Goal: Task Accomplishment & Management: Use online tool/utility

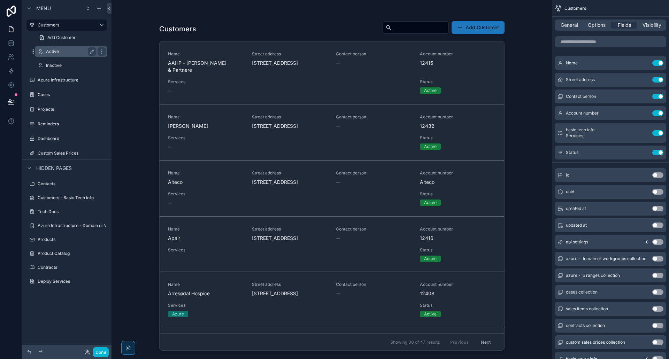
click at [56, 52] on label "Active" at bounding box center [69, 52] width 47 height 6
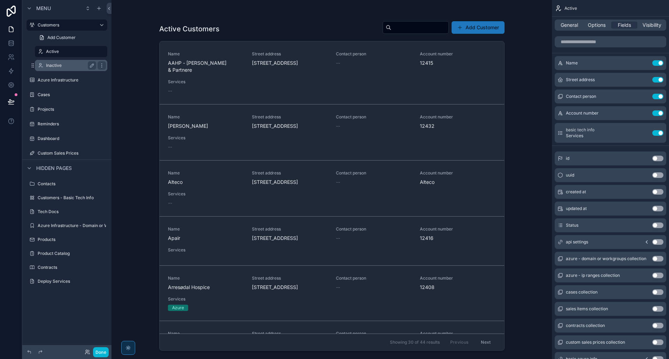
click at [56, 65] on label "Inactive" at bounding box center [69, 66] width 47 height 6
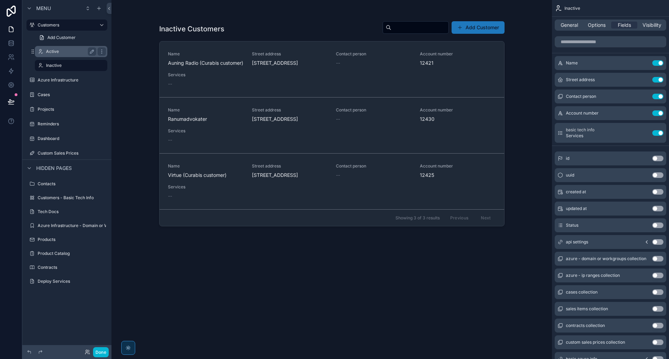
click at [55, 57] on div "Active" at bounding box center [71, 51] width 70 height 11
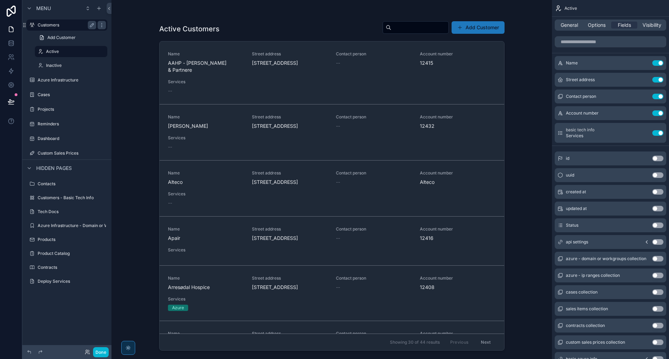
click at [50, 26] on label "Customers" at bounding box center [66, 25] width 56 height 6
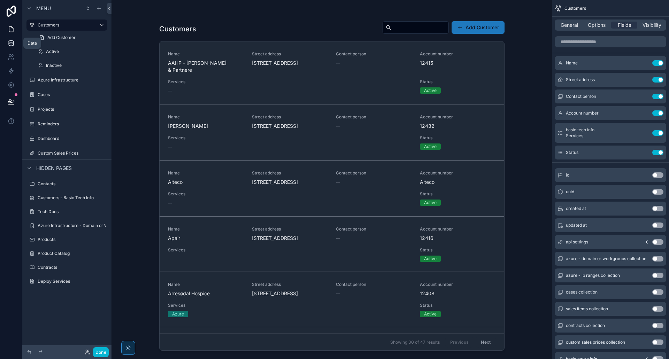
click at [12, 44] on icon at bounding box center [11, 42] width 5 height 3
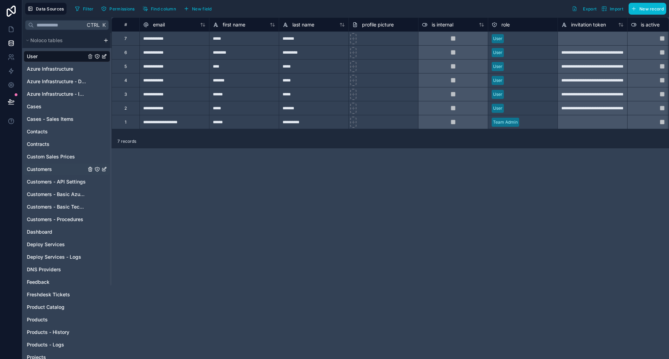
scroll to position [95, 0]
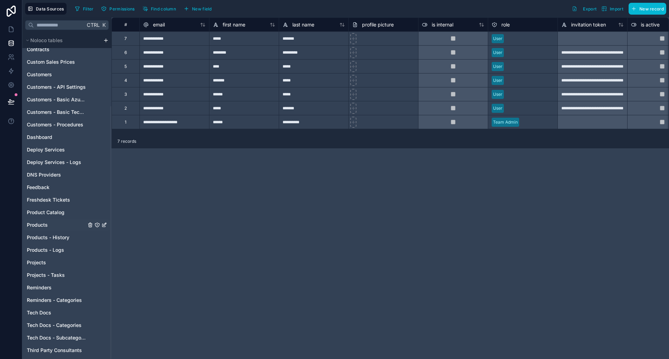
click at [48, 223] on link "Products" at bounding box center [56, 224] width 59 height 7
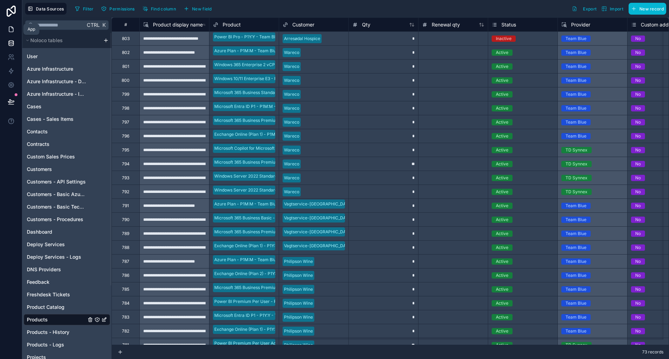
click at [6, 26] on link at bounding box center [11, 29] width 22 height 14
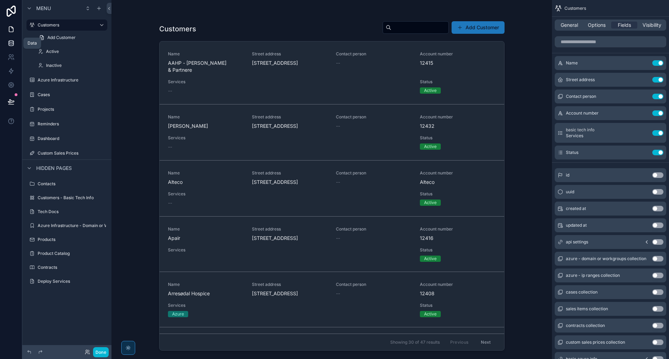
click at [12, 42] on icon at bounding box center [11, 43] width 7 height 7
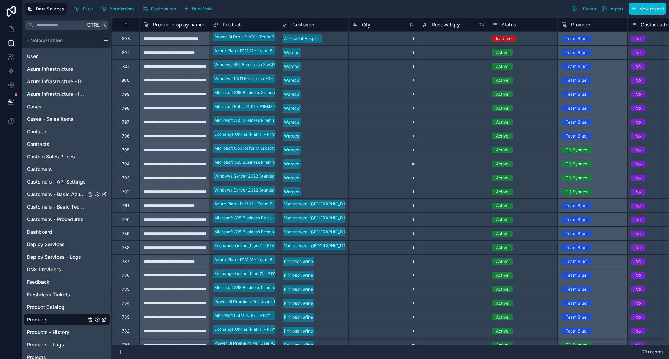
click at [63, 195] on span "Customers - Basic Azure Info" at bounding box center [56, 194] width 59 height 7
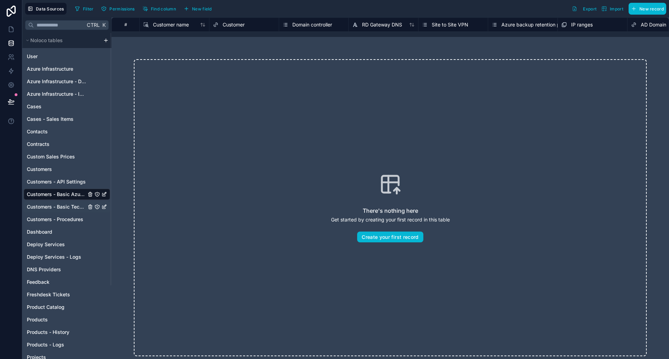
click at [68, 208] on span "Customers - Basic Tech Info" at bounding box center [56, 206] width 59 height 7
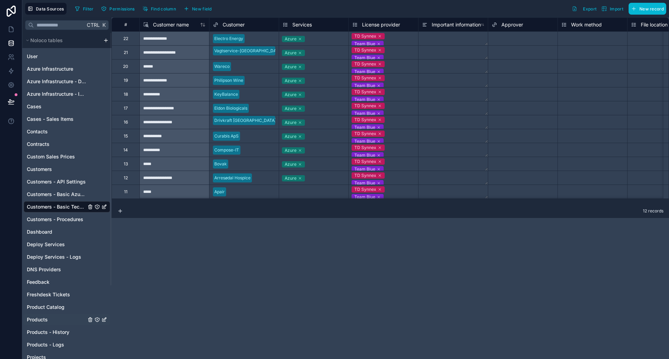
click at [52, 318] on link "Products" at bounding box center [56, 319] width 59 height 7
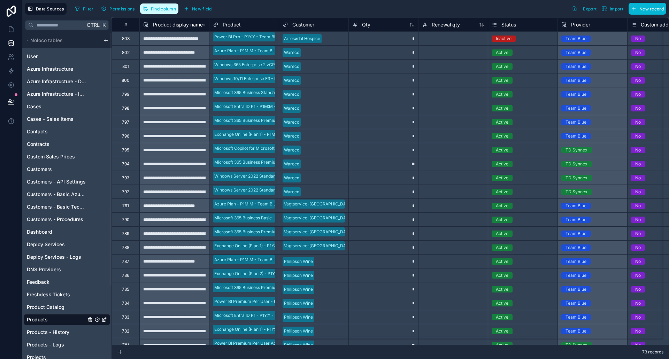
click at [153, 11] on span "Find column" at bounding box center [163, 8] width 25 height 5
click at [91, 8] on span "Filter" at bounding box center [88, 8] width 11 height 5
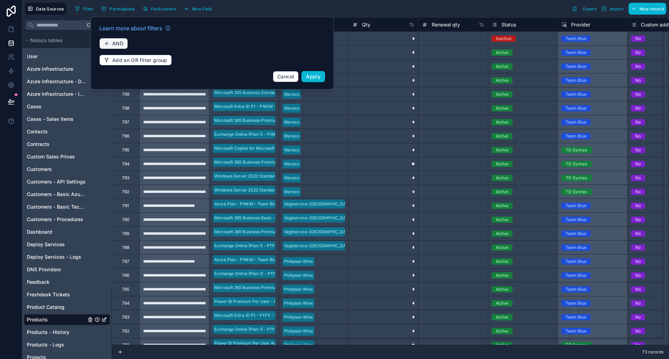
click at [116, 42] on span "AND" at bounding box center [117, 43] width 11 height 6
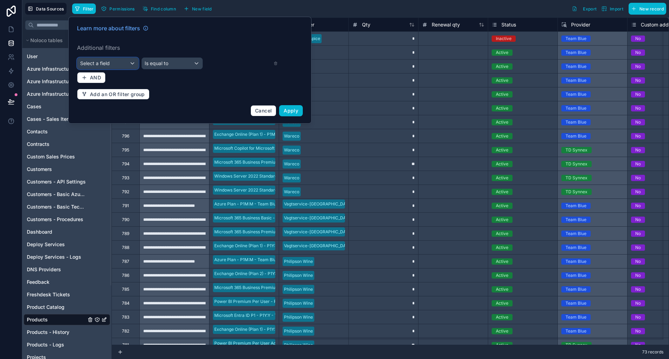
click at [118, 62] on div "Select a field" at bounding box center [107, 63] width 61 height 11
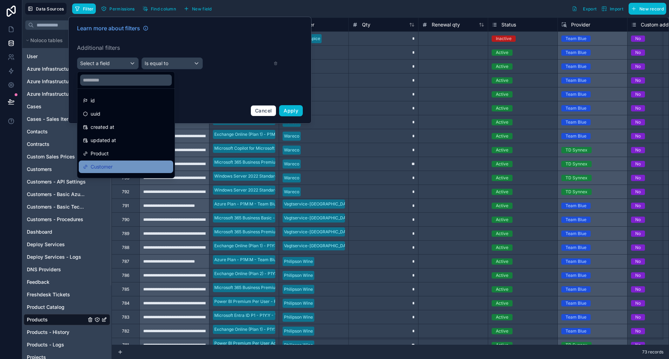
click at [130, 165] on div "Customer" at bounding box center [126, 167] width 86 height 8
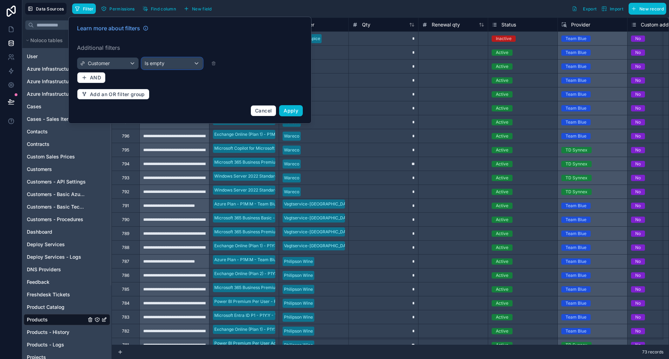
click at [193, 63] on div "Is empty" at bounding box center [172, 63] width 61 height 11
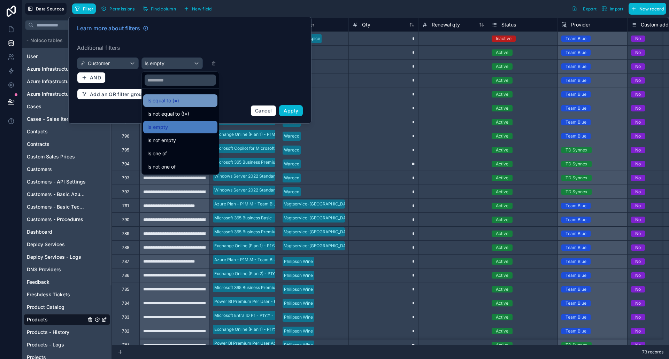
click at [192, 99] on div "Is equal to (=)" at bounding box center [180, 100] width 66 height 8
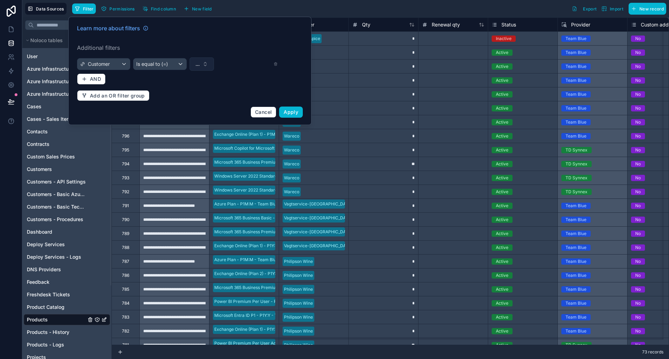
click at [204, 66] on button "..." at bounding box center [201, 63] width 24 height 13
type input "*****"
click at [205, 92] on div "Apair" at bounding box center [202, 92] width 84 height 11
click at [289, 114] on span "Apply" at bounding box center [290, 112] width 15 height 6
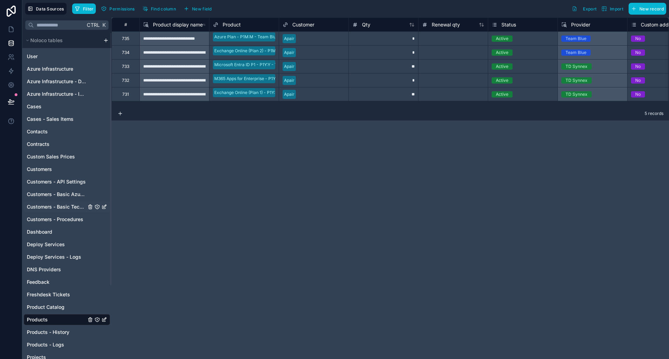
click at [56, 208] on span "Customers - Basic Tech Info" at bounding box center [56, 206] width 59 height 7
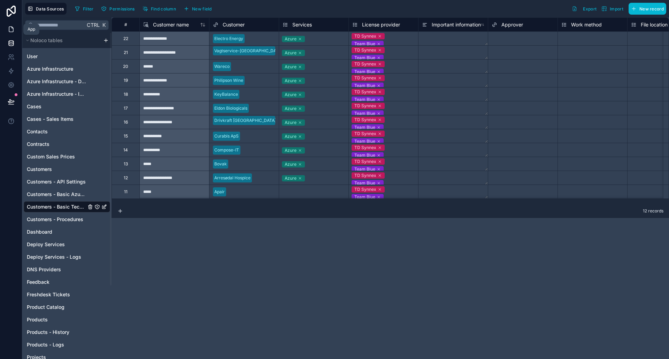
click at [13, 32] on icon at bounding box center [11, 29] width 4 height 5
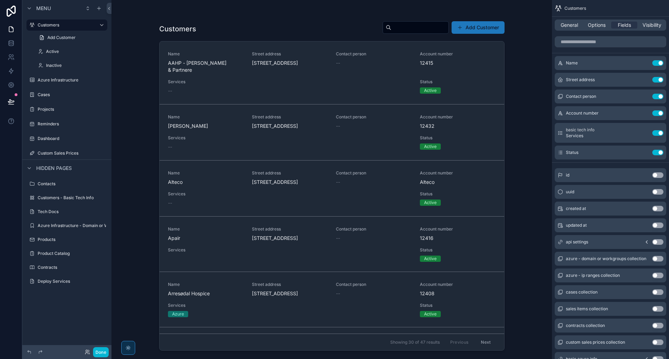
click at [208, 260] on div "scrollable content" at bounding box center [332, 175] width 356 height 351
click at [100, 351] on button "Done" at bounding box center [101, 352] width 16 height 10
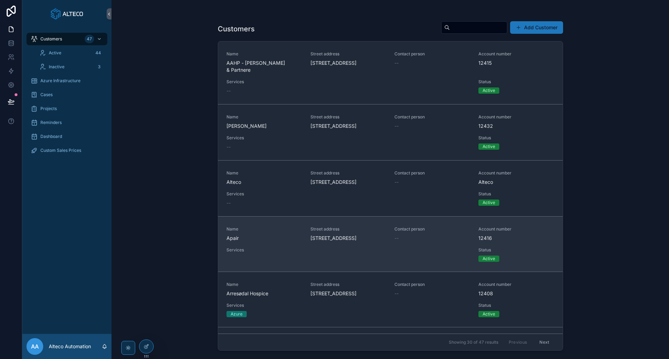
click at [263, 242] on span "Apair" at bounding box center [264, 238] width 76 height 7
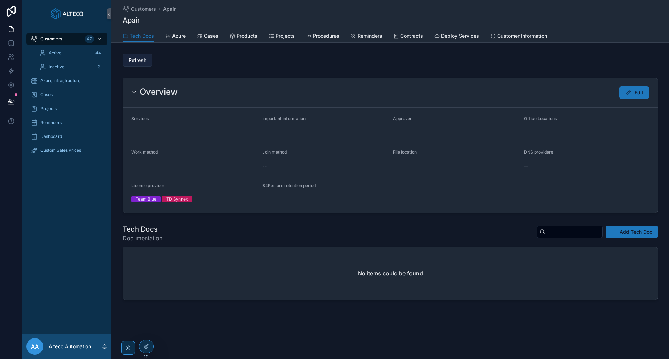
click at [140, 60] on span "Refresh" at bounding box center [137, 60] width 18 height 7
click at [12, 44] on icon at bounding box center [11, 42] width 5 height 3
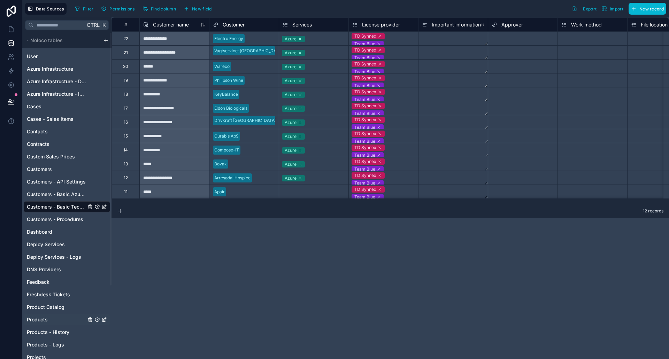
click at [52, 316] on link "Products" at bounding box center [56, 319] width 59 height 7
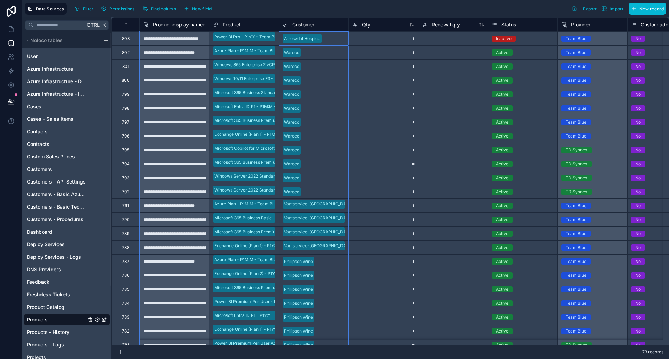
click at [345, 25] on div "Customer" at bounding box center [313, 25] width 69 height 8
click at [298, 25] on span "Customer" at bounding box center [303, 24] width 22 height 7
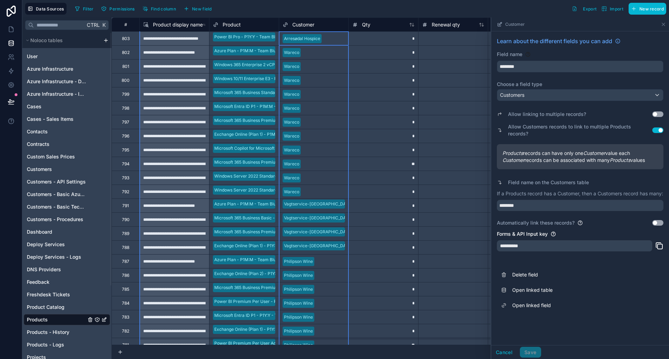
click at [298, 25] on span "Customer" at bounding box center [303, 24] width 22 height 7
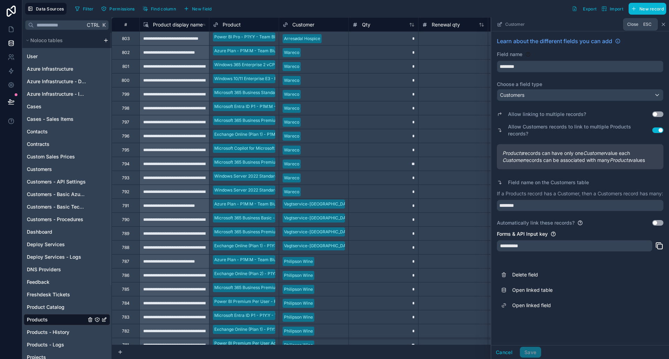
click at [664, 24] on icon at bounding box center [663, 24] width 3 height 3
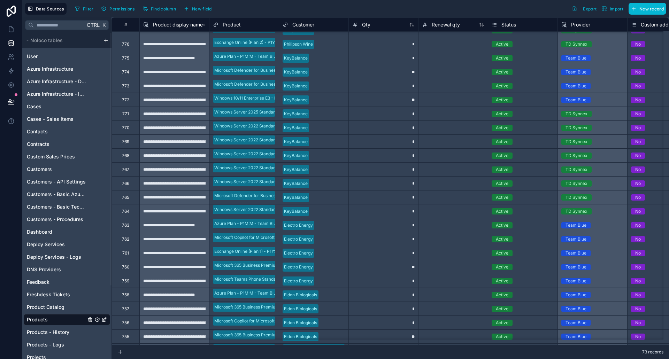
scroll to position [709, 0]
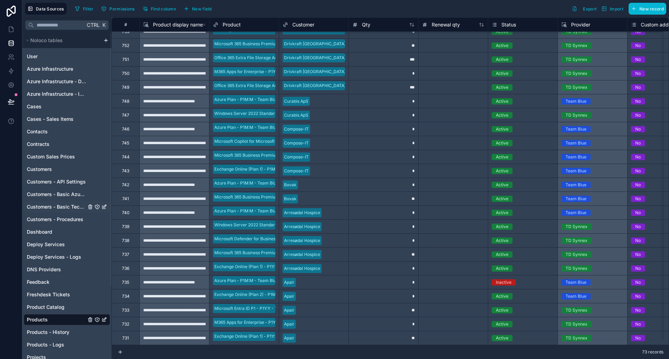
click at [61, 206] on span "Customers - Basic Tech Info" at bounding box center [56, 206] width 59 height 7
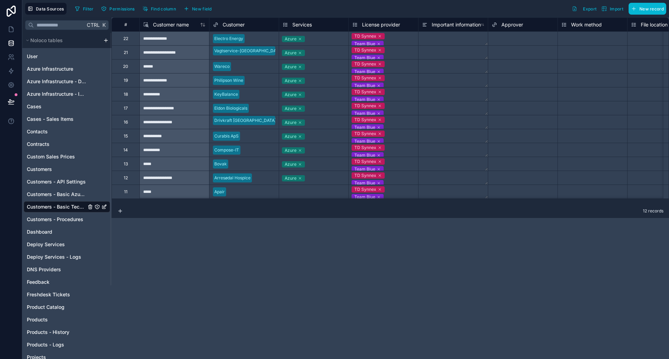
scroll to position [0, 0]
click at [302, 191] on div "Select a Services" at bounding box center [300, 192] width 34 height 6
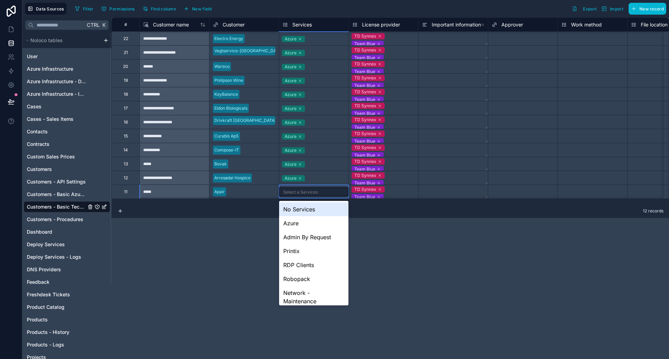
click at [302, 191] on div "Select a Services" at bounding box center [300, 192] width 34 height 6
click at [301, 225] on div "Azure" at bounding box center [313, 223] width 69 height 14
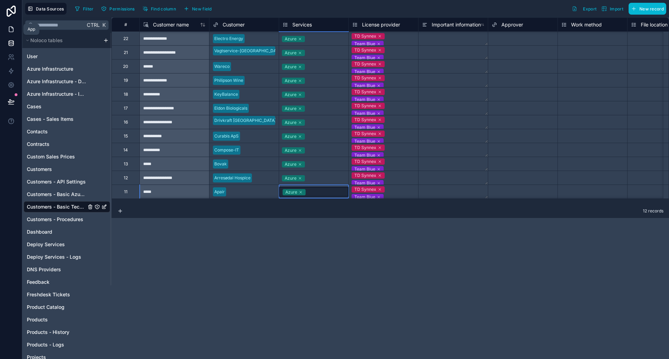
click at [8, 30] on icon at bounding box center [11, 29] width 7 height 7
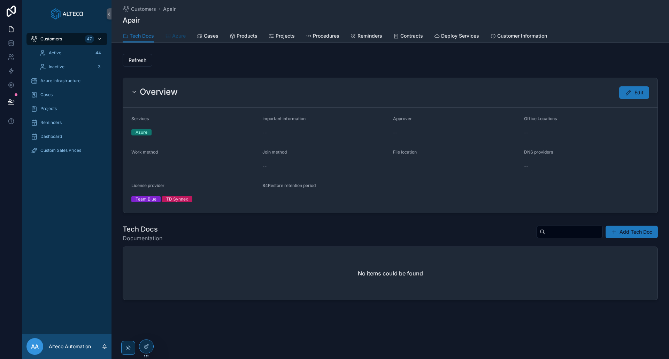
click at [177, 36] on span "Azure" at bounding box center [179, 35] width 14 height 7
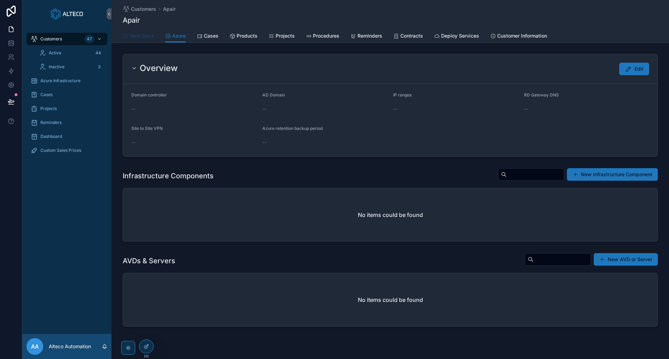
click at [145, 35] on span "Tech Docs" at bounding box center [142, 35] width 24 height 7
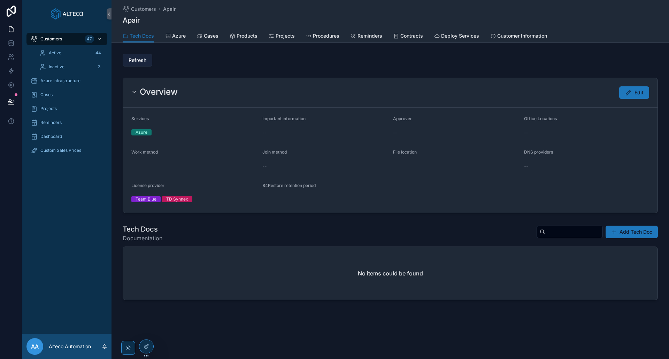
click at [138, 55] on button "Refresh" at bounding box center [138, 60] width 30 height 13
click at [11, 39] on link at bounding box center [11, 43] width 22 height 14
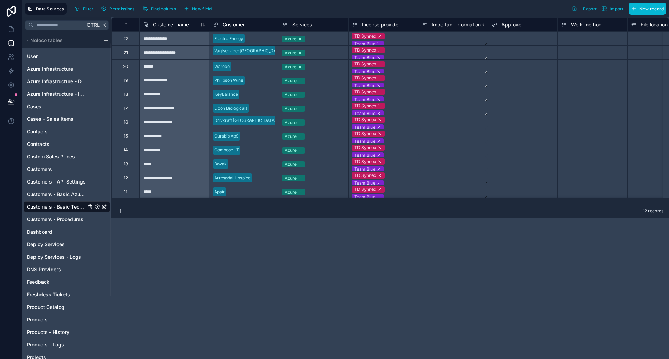
scroll to position [95, 0]
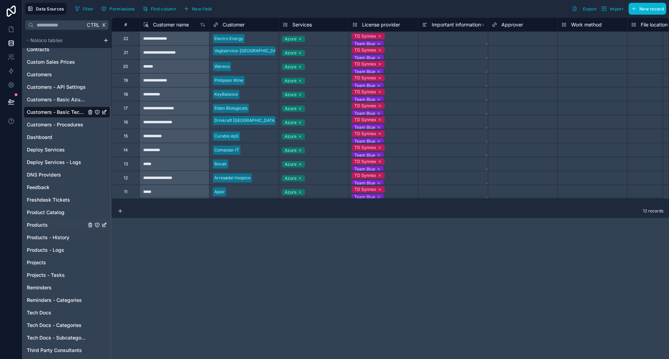
click at [51, 227] on link "Products" at bounding box center [56, 224] width 59 height 7
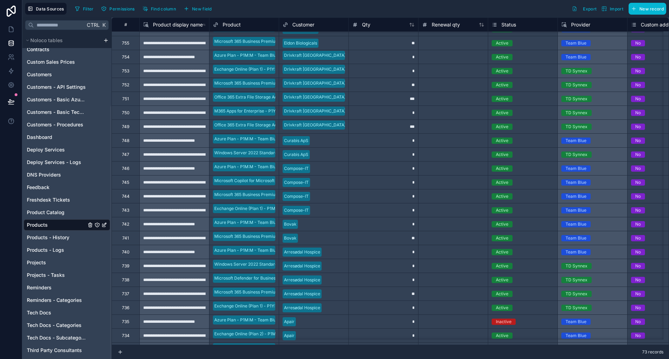
scroll to position [709, 0]
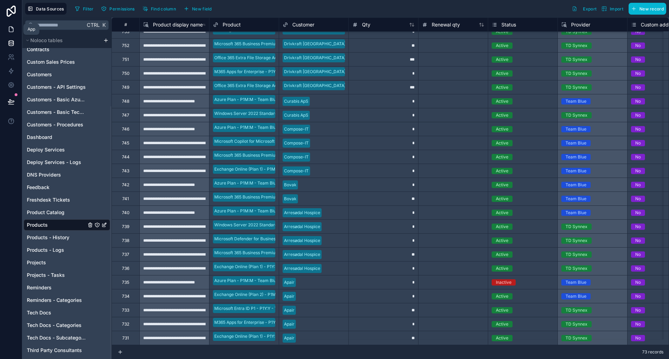
click at [11, 31] on icon at bounding box center [11, 29] width 7 height 7
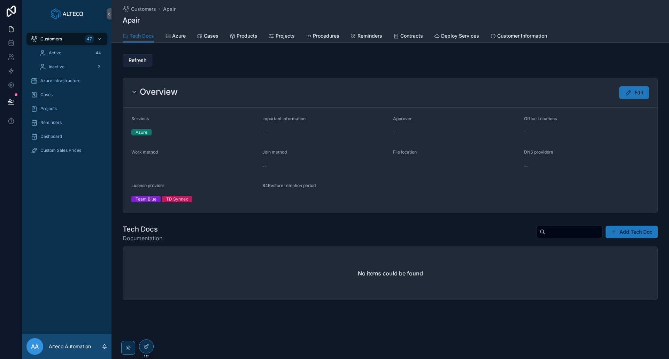
click at [136, 57] on span "Refresh" at bounding box center [137, 60] width 18 height 7
click at [64, 36] on div "Customers 47" at bounding box center [67, 38] width 72 height 11
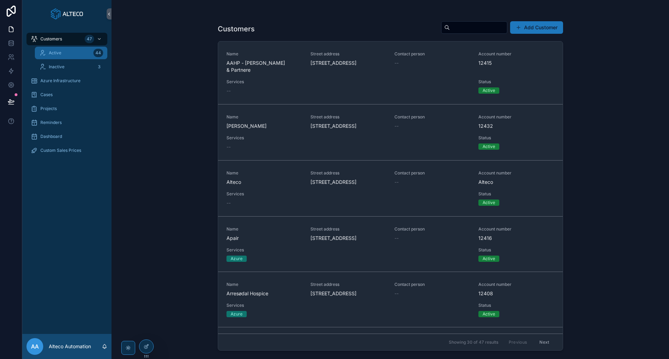
click at [63, 57] on div "Active 44" at bounding box center [71, 52] width 64 height 11
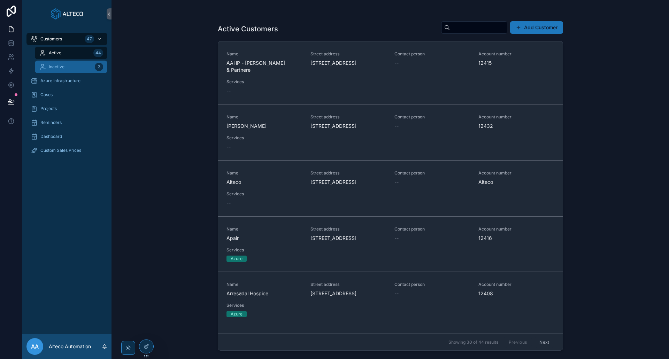
click at [65, 65] on div "Inactive 3" at bounding box center [71, 66] width 64 height 11
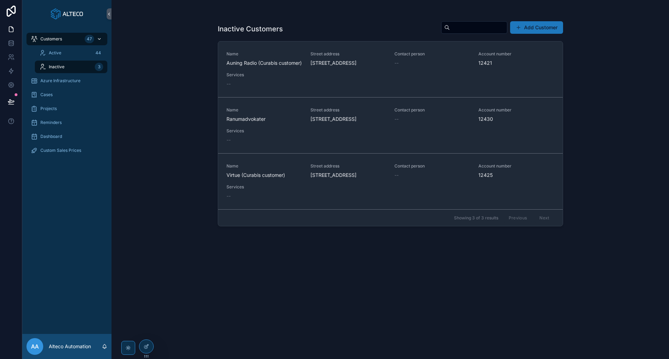
click at [57, 38] on span "Customers" at bounding box center [51, 39] width 22 height 6
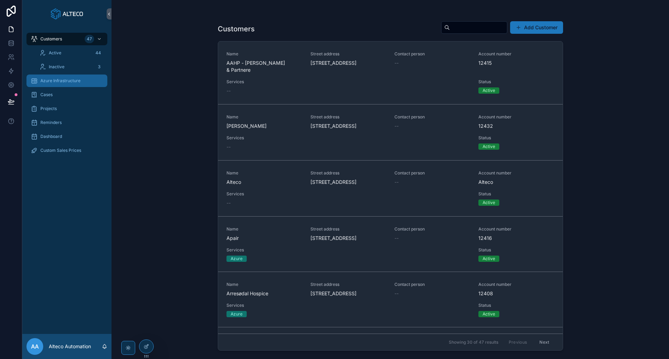
click at [48, 80] on span "Azure Infrastructure" at bounding box center [60, 81] width 40 height 6
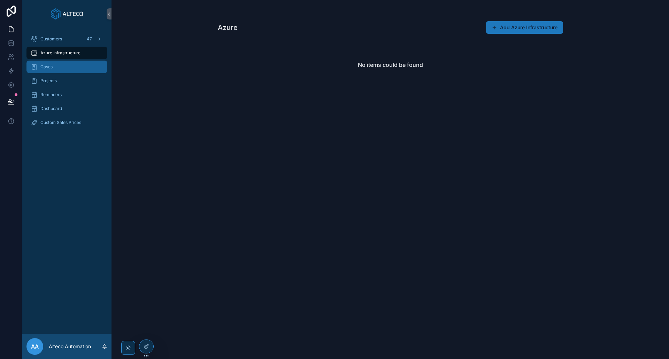
click at [48, 70] on div "Cases" at bounding box center [67, 66] width 72 height 11
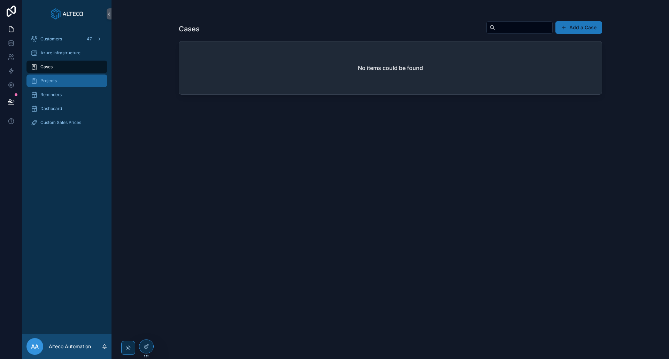
click at [48, 82] on span "Projects" at bounding box center [48, 81] width 16 height 6
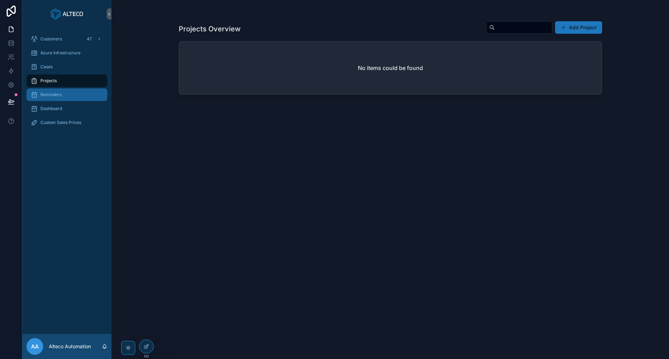
click at [48, 96] on span "Reminders" at bounding box center [50, 95] width 21 height 6
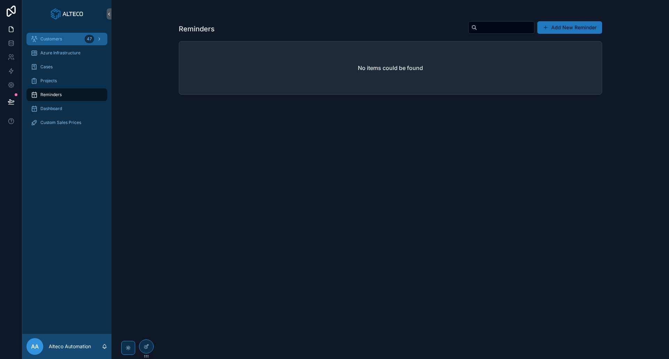
click at [50, 38] on span "Customers" at bounding box center [51, 39] width 22 height 6
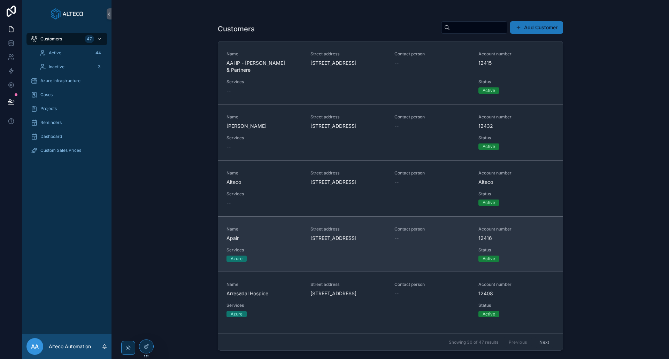
click at [258, 242] on span "Apair" at bounding box center [264, 238] width 76 height 7
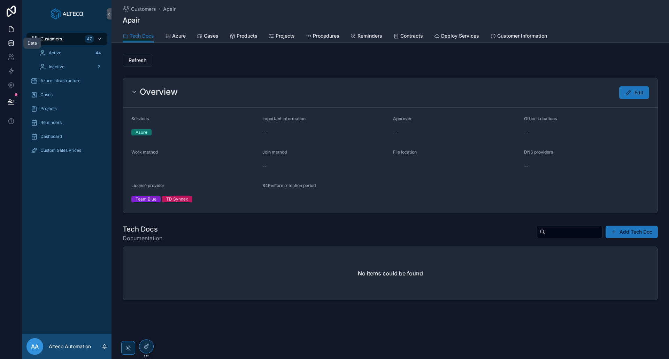
click at [11, 40] on icon at bounding box center [11, 43] width 7 height 7
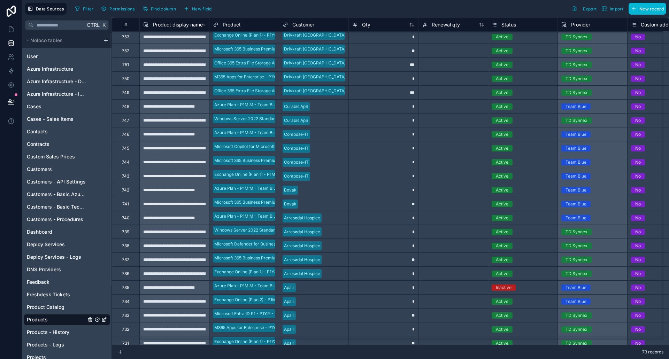
scroll to position [709, 0]
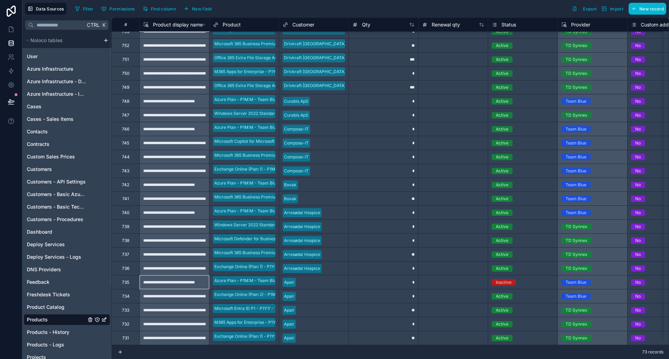
click at [181, 279] on div "**********" at bounding box center [174, 282] width 70 height 14
click at [60, 306] on span "Product Catalog" at bounding box center [46, 307] width 38 height 7
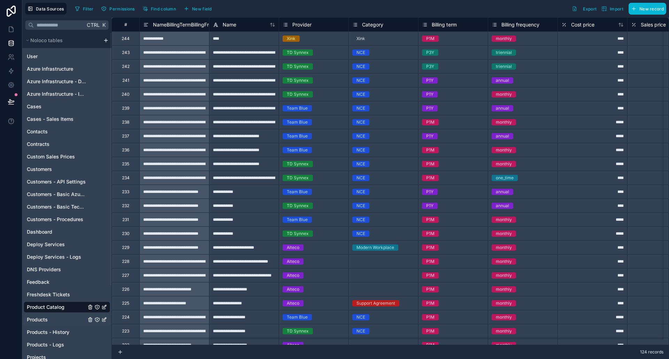
click at [60, 319] on link "Products" at bounding box center [56, 319] width 59 height 7
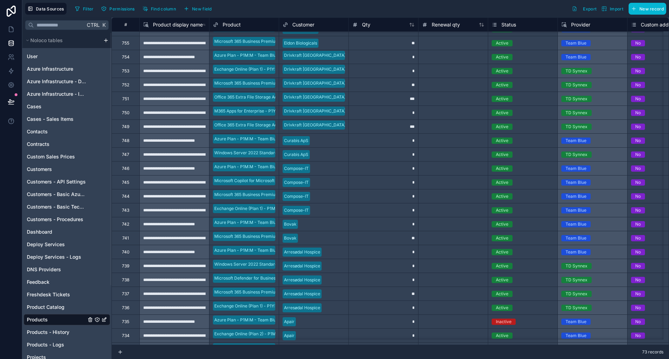
scroll to position [709, 0]
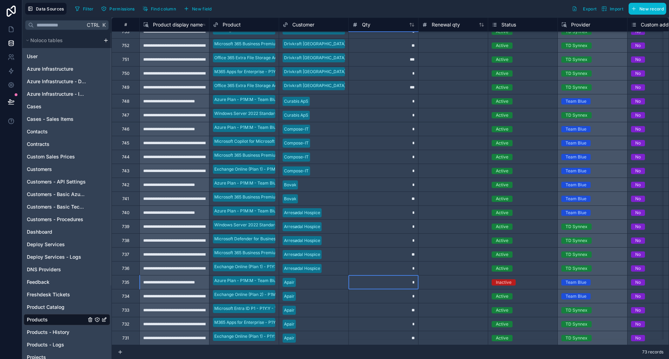
click at [396, 281] on div "*" at bounding box center [383, 282] width 70 height 14
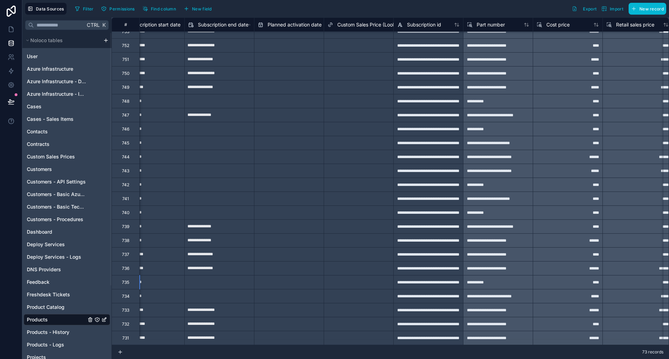
scroll to position [709, 1007]
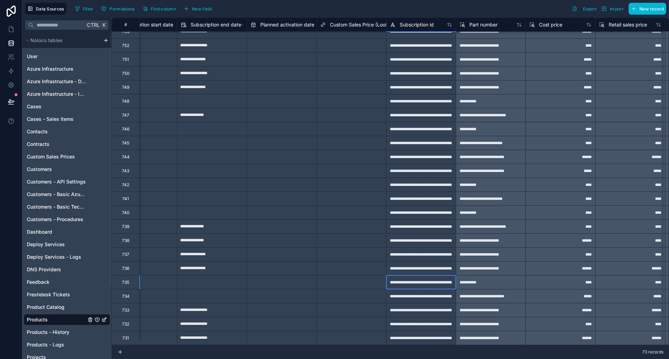
click at [419, 277] on div "**********" at bounding box center [421, 282] width 70 height 14
click at [359, 276] on div "Select a Custom Sales Price (Lookup)" at bounding box center [351, 281] width 62 height 11
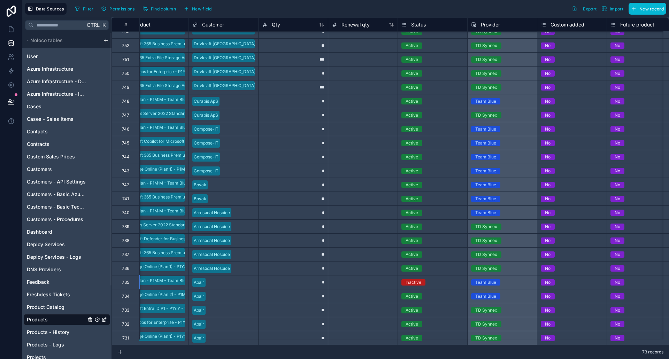
scroll to position [709, 89]
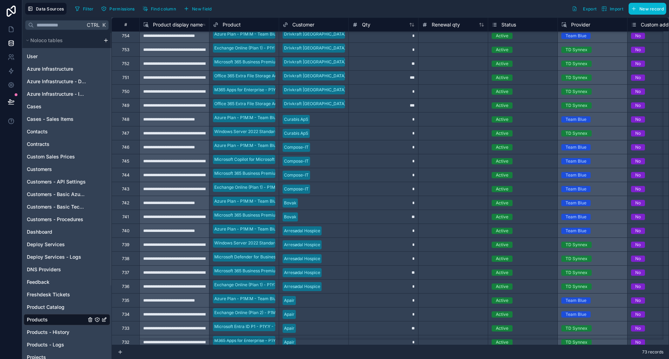
scroll to position [709, 0]
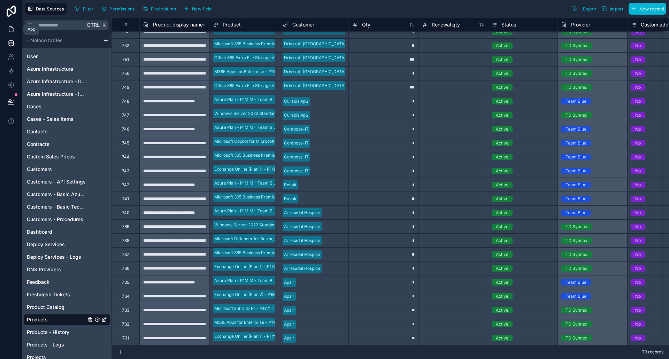
click at [11, 28] on icon at bounding box center [11, 29] width 7 height 7
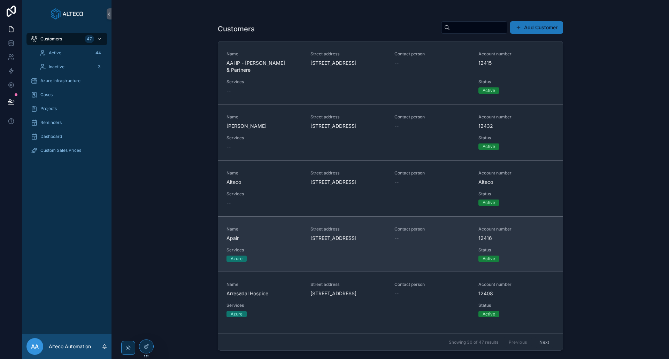
click at [257, 242] on div "Name [PERSON_NAME]" at bounding box center [264, 233] width 76 height 15
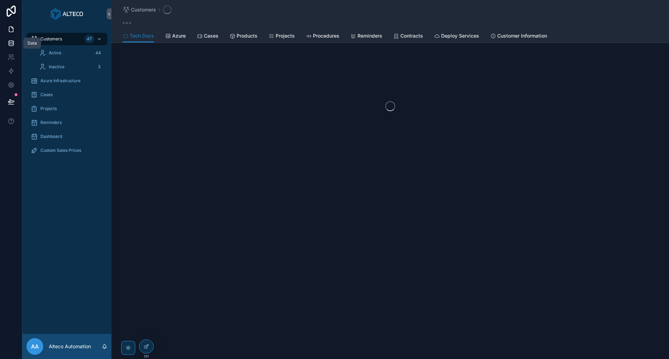
click at [12, 39] on link at bounding box center [11, 43] width 22 height 14
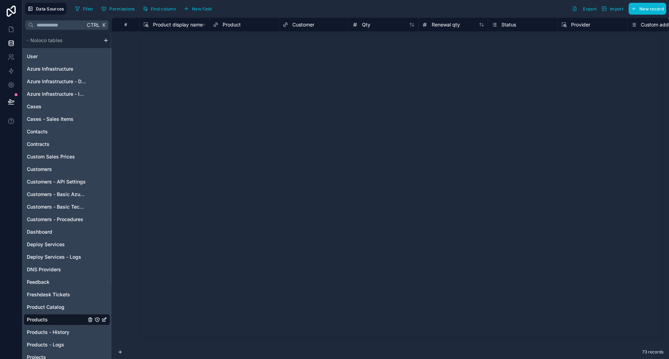
scroll to position [709, 0]
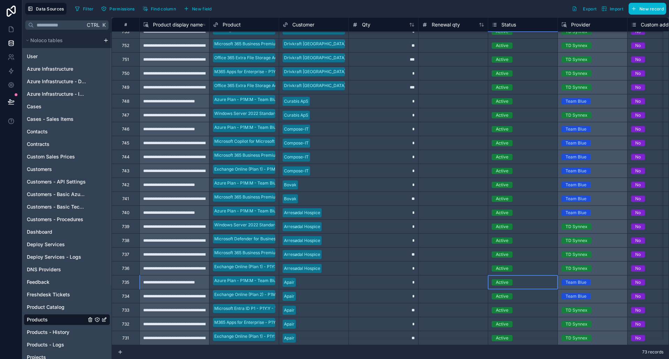
click at [510, 279] on span "Active" at bounding box center [501, 282] width 21 height 6
click at [503, 306] on div "Inactive" at bounding box center [522, 309] width 69 height 14
click at [383, 276] on div "*" at bounding box center [383, 282] width 70 height 14
click at [9, 28] on icon at bounding box center [11, 29] width 4 height 5
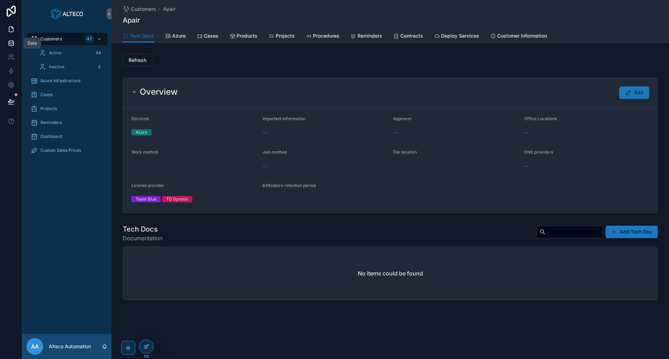
click at [12, 44] on icon at bounding box center [11, 42] width 5 height 3
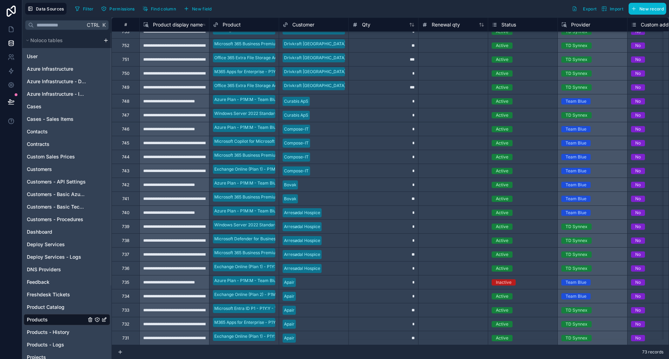
scroll to position [709, 0]
click at [6, 29] on link at bounding box center [11, 29] width 22 height 14
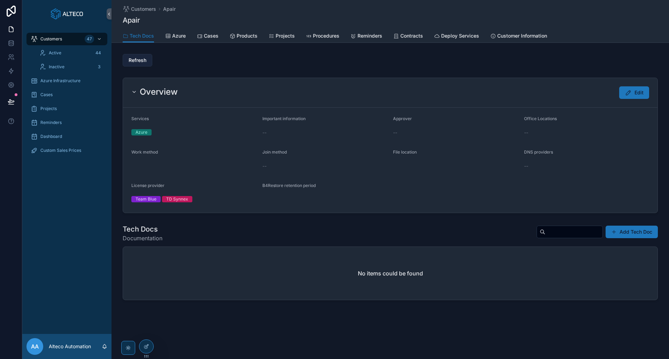
click at [138, 66] on button "Refresh" at bounding box center [138, 60] width 30 height 13
click at [7, 39] on link at bounding box center [11, 43] width 22 height 14
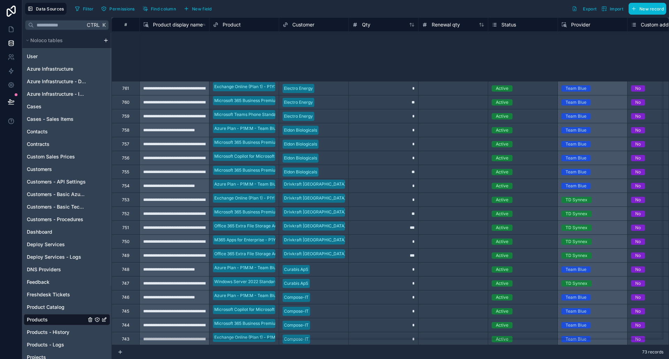
scroll to position [709, 0]
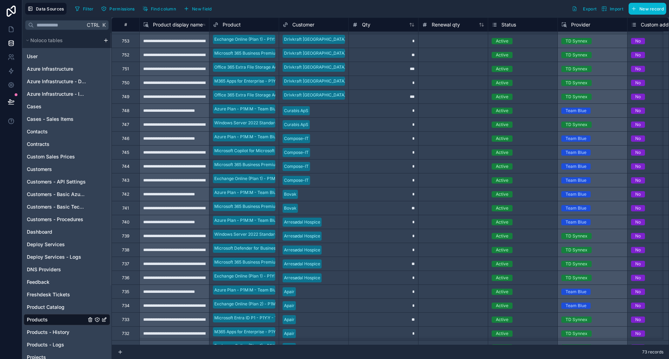
scroll to position [709, 0]
